Goal: Check status: Check status

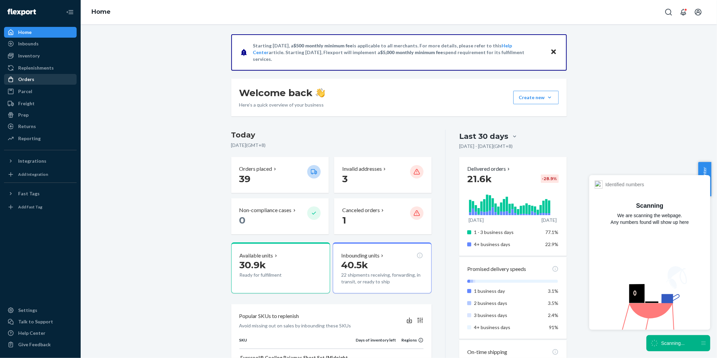
click at [18, 76] on div "Orders" at bounding box center [26, 79] width 16 height 7
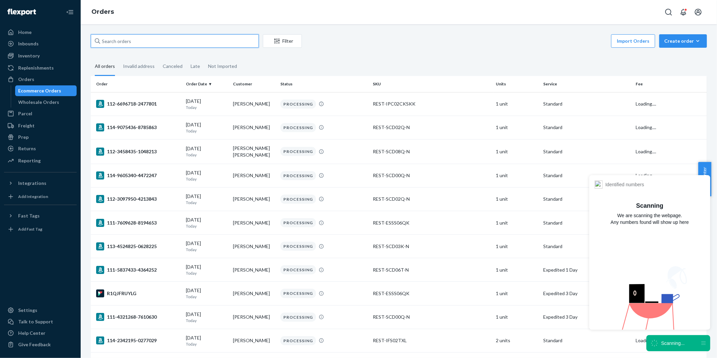
click at [202, 39] on input "text" at bounding box center [175, 40] width 168 height 13
paste input "#US25331545 Complete"
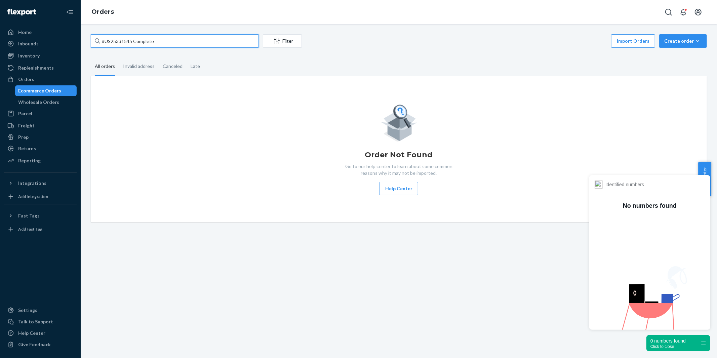
drag, startPoint x: 131, startPoint y: 40, endPoint x: 199, endPoint y: 42, distance: 68.0
click at [199, 42] on input "#US25331545 Complete" at bounding box center [175, 40] width 168 height 13
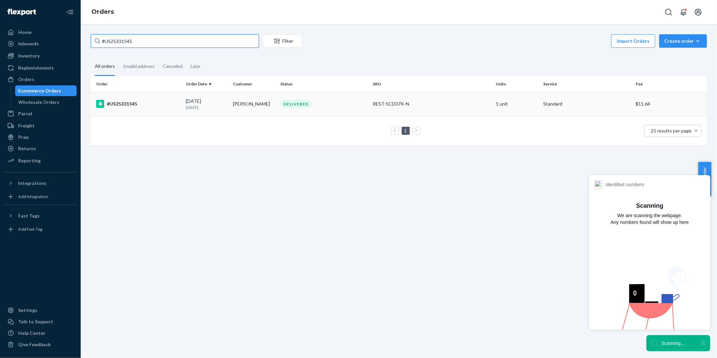
type input "#US25331545"
click at [120, 103] on div "#US25331545" at bounding box center [138, 104] width 84 height 8
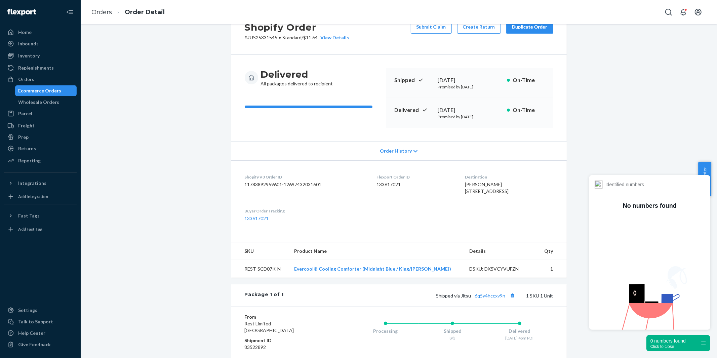
scroll to position [75, 0]
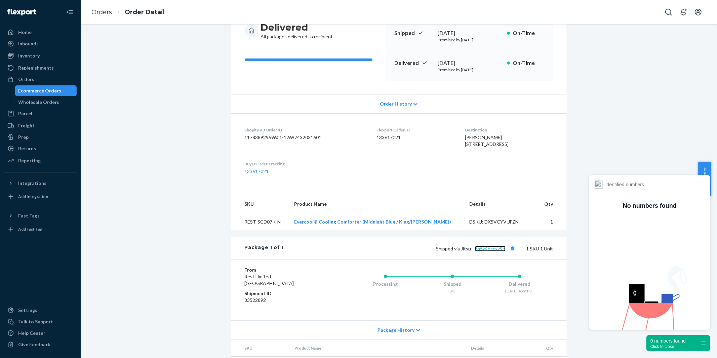
click at [488, 252] on link "6q5y4hccxv9n" at bounding box center [490, 249] width 31 height 6
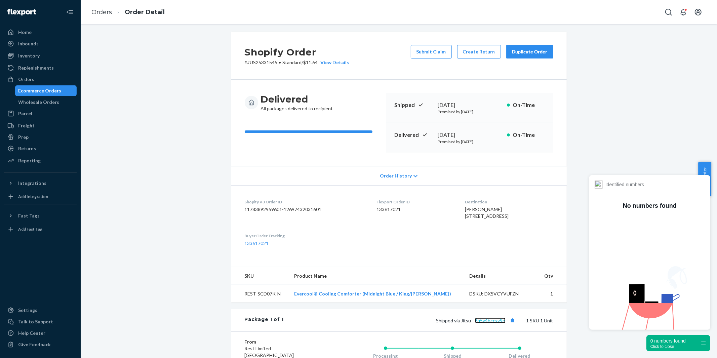
scroll to position [0, 0]
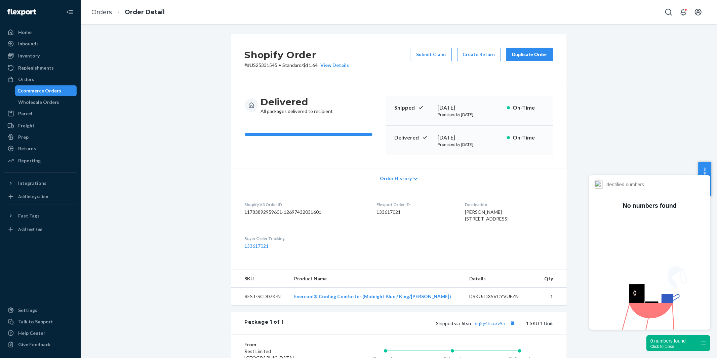
click at [34, 89] on div "Ecommerce Orders" at bounding box center [39, 90] width 43 height 7
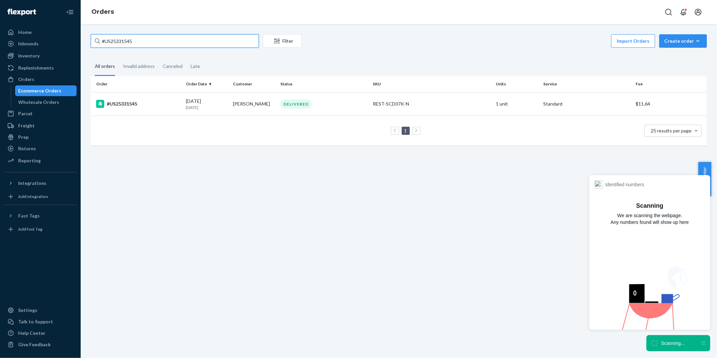
drag, startPoint x: 145, startPoint y: 39, endPoint x: 82, endPoint y: 41, distance: 62.2
click at [82, 41] on div "#US25331545 Filter Import Orders Create order Ecommerce order Removal order All…" at bounding box center [399, 191] width 637 height 334
paste input "42577 Complete"
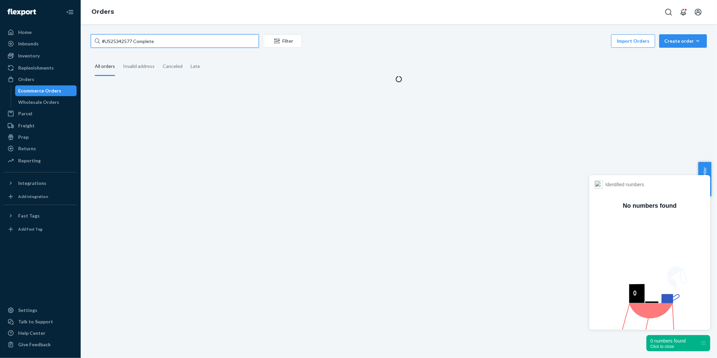
drag, startPoint x: 132, startPoint y: 41, endPoint x: 177, endPoint y: 42, distance: 45.4
click at [177, 42] on input "#US25342577 Complete" at bounding box center [175, 40] width 168 height 13
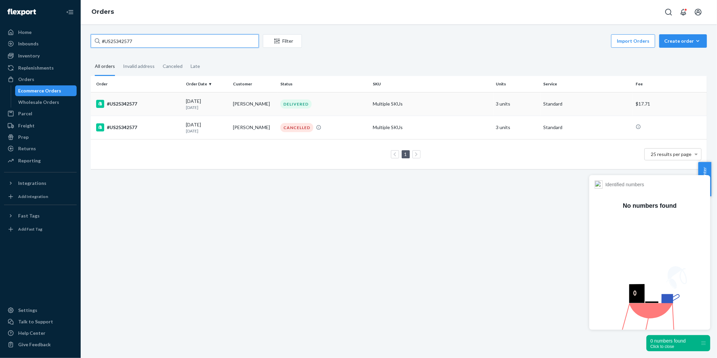
type input "#US25342577"
click at [122, 102] on div "#US25342577" at bounding box center [138, 104] width 84 height 8
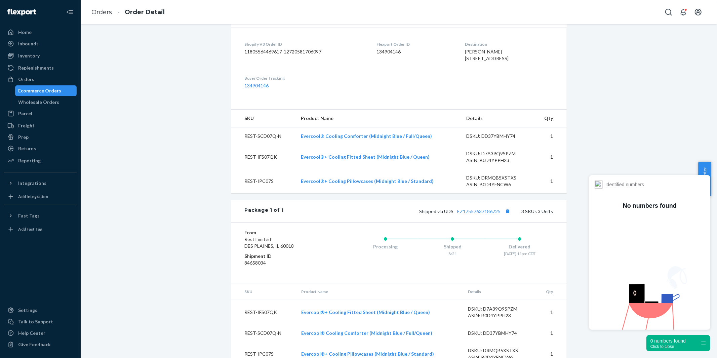
scroll to position [190, 0]
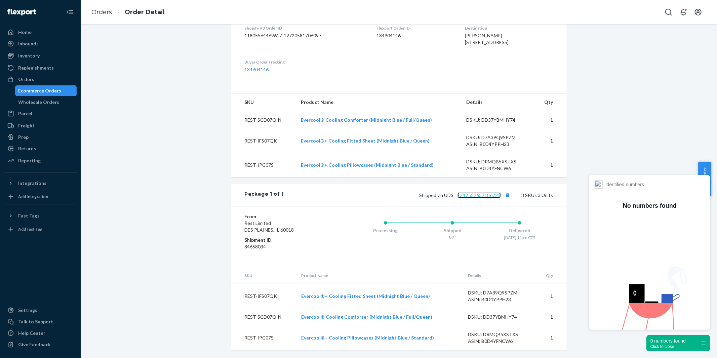
click at [484, 196] on link "EZ17557637186725" at bounding box center [479, 195] width 43 height 6
click at [29, 92] on div "Ecommerce Orders" at bounding box center [39, 90] width 43 height 7
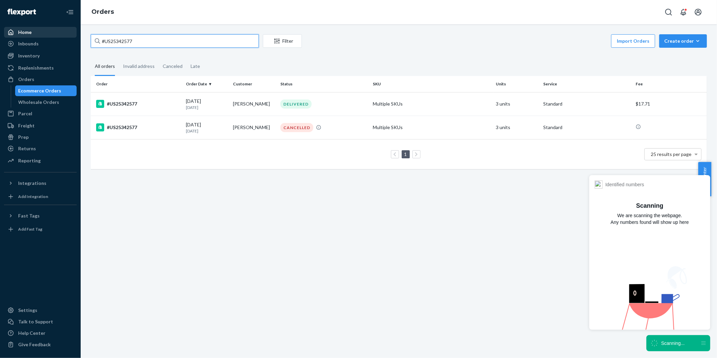
drag, startPoint x: 140, startPoint y: 41, endPoint x: 59, endPoint y: 29, distance: 81.6
click at [59, 29] on div "Home Inbounds Shipping Plans Problems Inventory Products Replenishments Orders …" at bounding box center [358, 179] width 717 height 358
paste input "[EMAIL_ADDRESS][DOMAIN_NAME]"
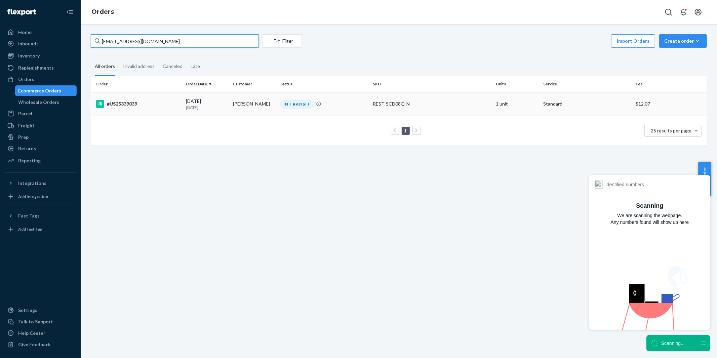
type input "[EMAIL_ADDRESS][DOMAIN_NAME]"
click at [124, 105] on div "#US25339039" at bounding box center [138, 104] width 84 height 8
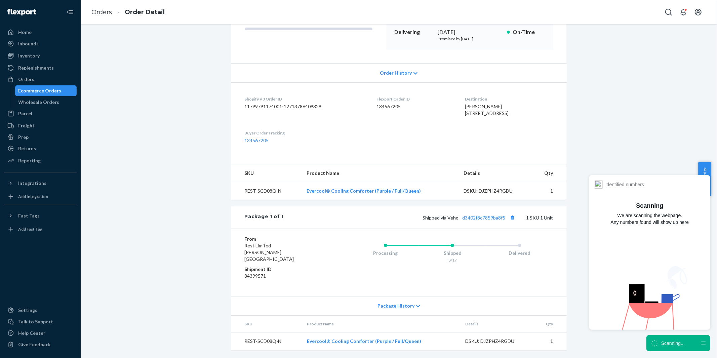
scroll to position [112, 0]
click at [489, 221] on link "d3402f8c7859ba8f5" at bounding box center [484, 218] width 43 height 6
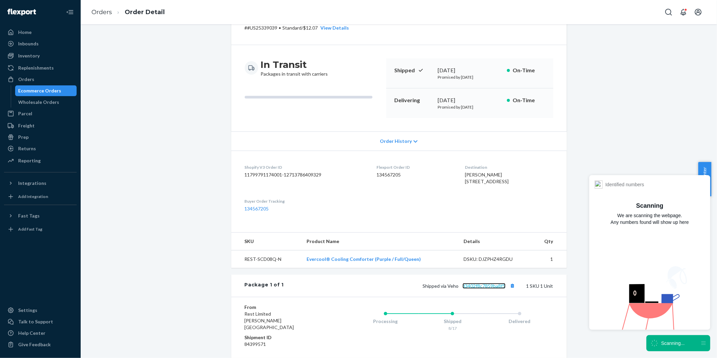
scroll to position [0, 0]
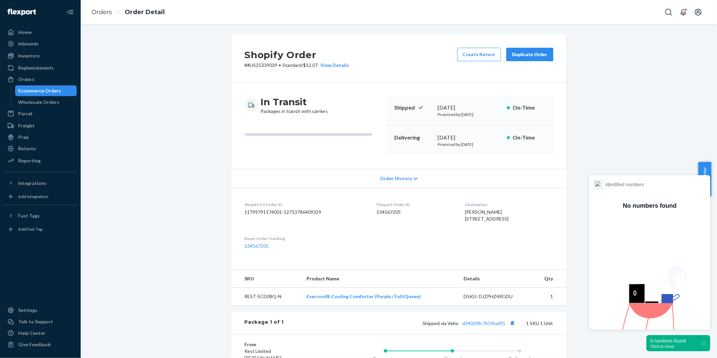
click at [43, 91] on div "Ecommerce Orders" at bounding box center [39, 90] width 43 height 7
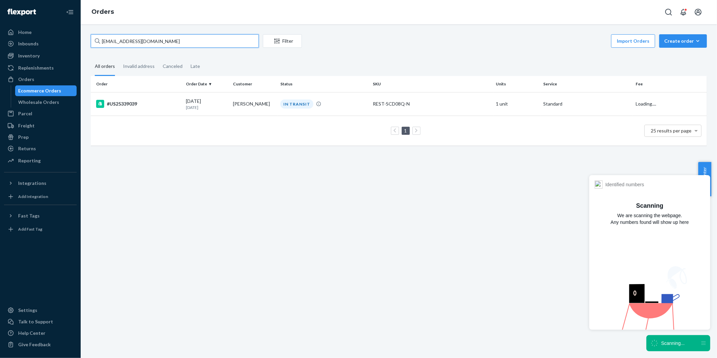
drag, startPoint x: 158, startPoint y: 44, endPoint x: 91, endPoint y: 43, distance: 66.9
click at [91, 43] on input "[EMAIL_ADDRESS][DOMAIN_NAME]" at bounding box center [175, 40] width 168 height 13
paste input "US25339455"
type input "US25339455"
click at [117, 104] on div "#US25339455" at bounding box center [138, 104] width 84 height 8
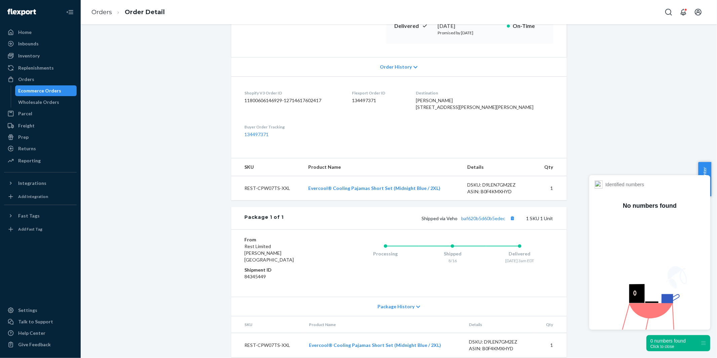
scroll to position [112, 0]
click at [484, 221] on link "baf620b5d60b5edec" at bounding box center [484, 218] width 44 height 6
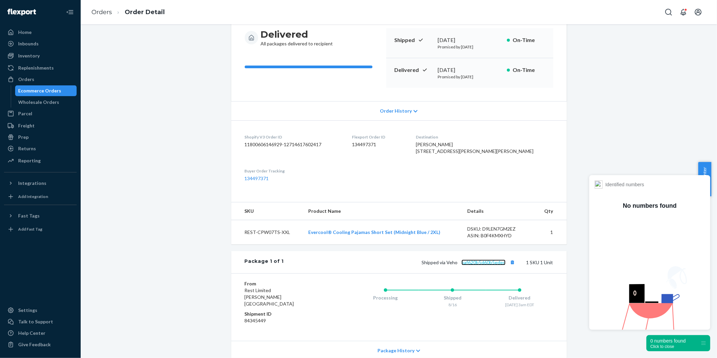
scroll to position [51, 0]
